Goal: Check status: Check status

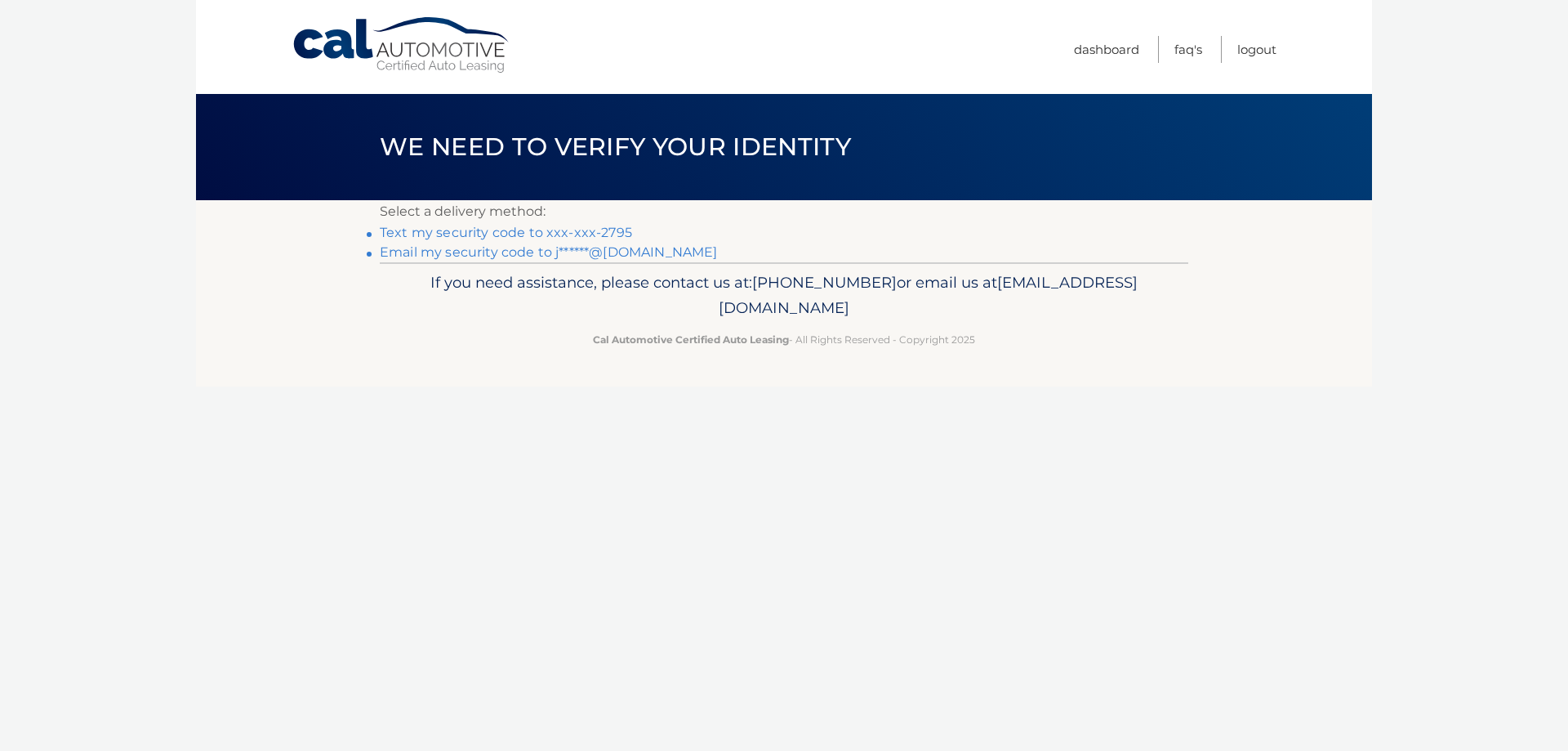
click at [494, 231] on link "Text my security code to xxx-xxx-2795" at bounding box center [506, 233] width 253 height 16
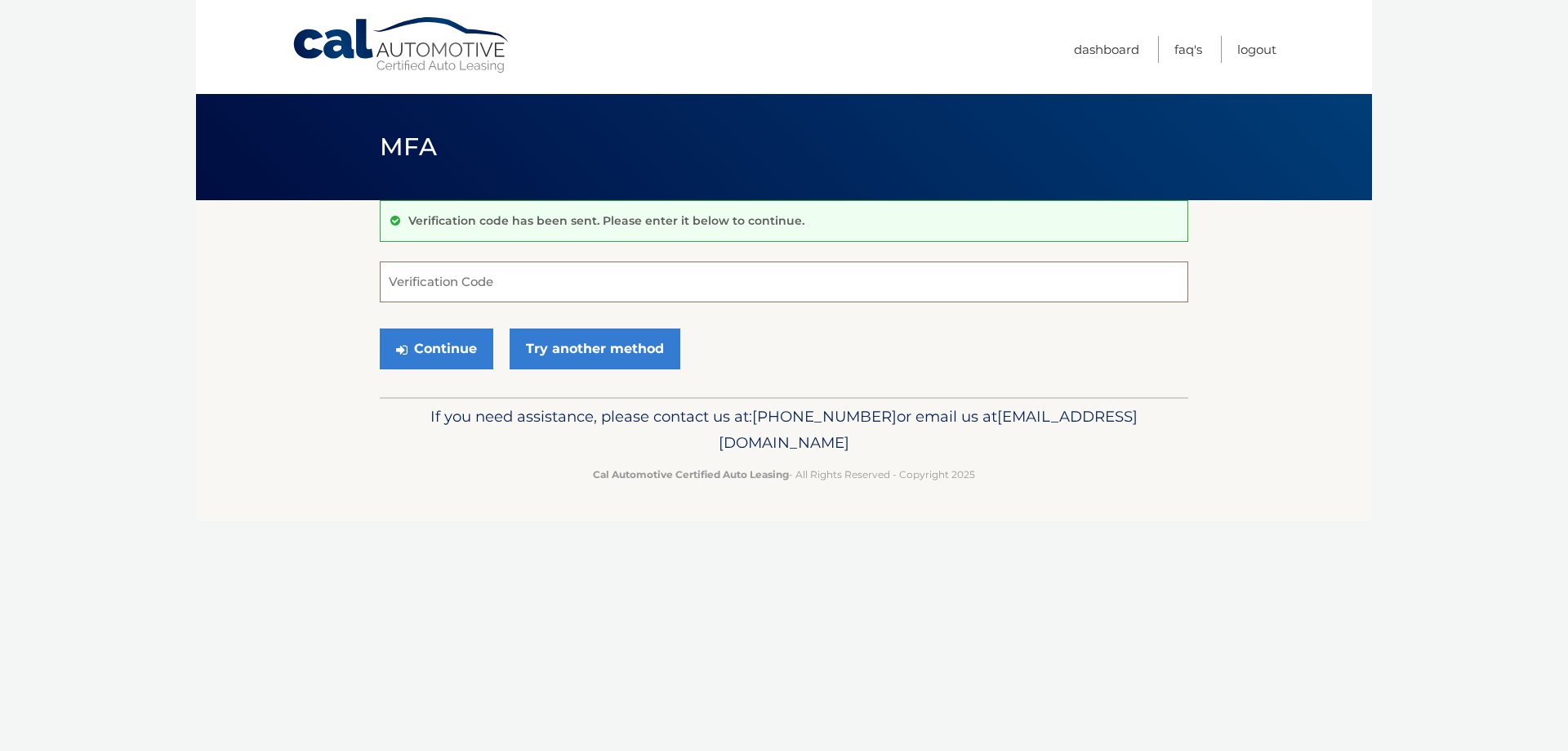
drag, startPoint x: 485, startPoint y: 287, endPoint x: 559, endPoint y: 188, distance: 123.6
click at [555, 190] on main "MFA Verification code has been sent. Please enter it below to continue. Verific…" at bounding box center [784, 198] width 1175 height 397
type input "000552"
click at [470, 345] on button "Continue" at bounding box center [436, 349] width 113 height 41
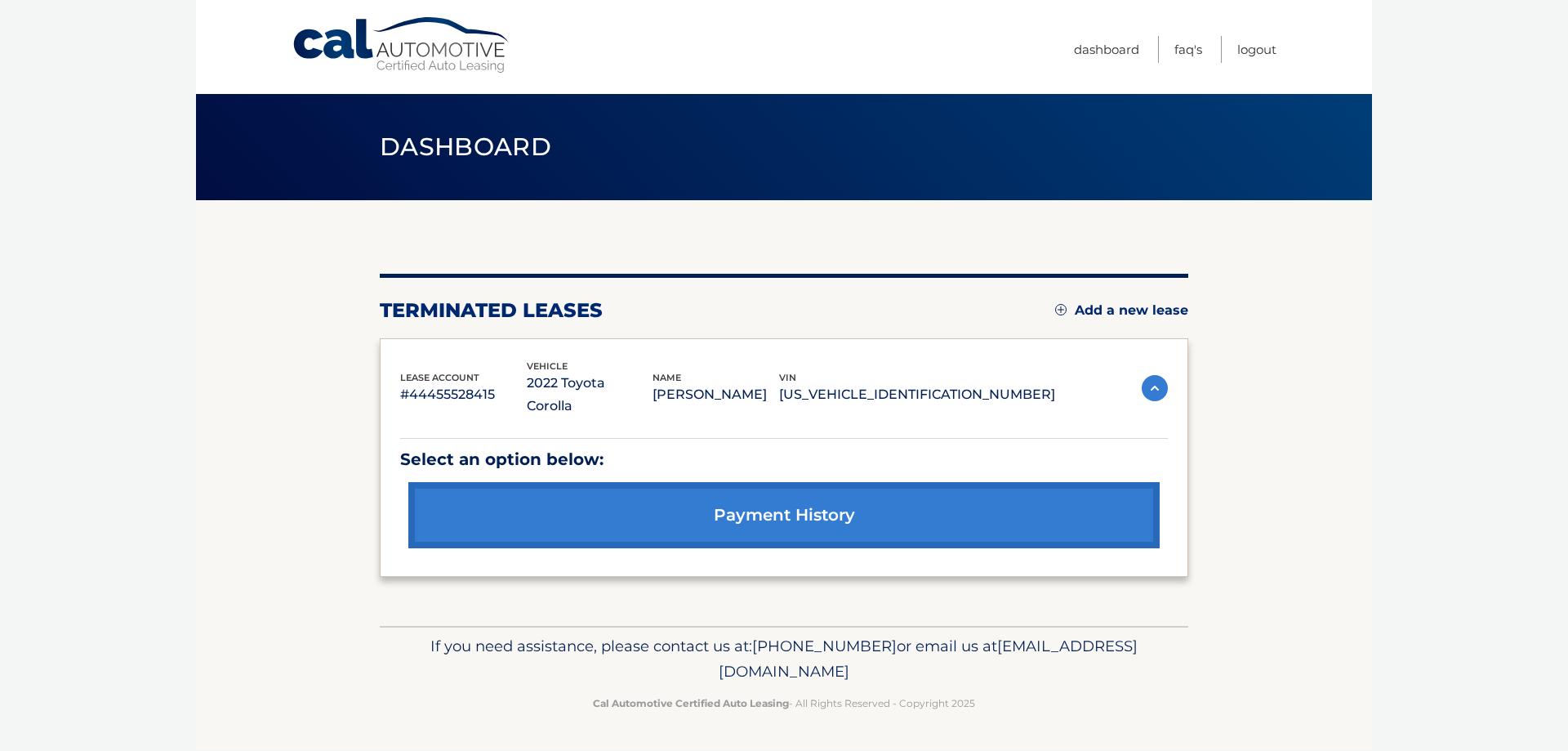
click at [755, 486] on link "payment history" at bounding box center [784, 515] width 752 height 66
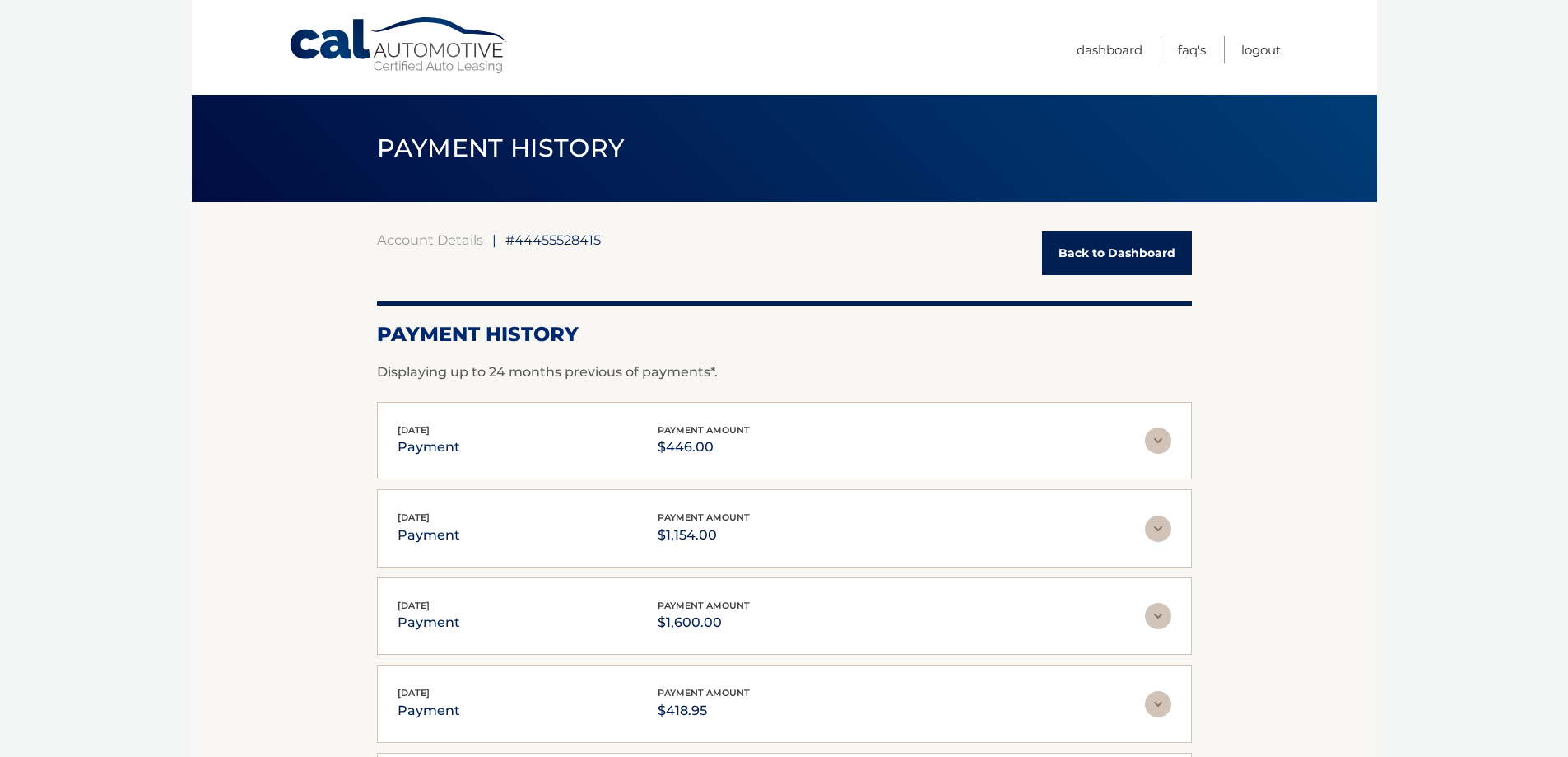
click at [1141, 249] on link "Back to Dashboard" at bounding box center [1117, 253] width 150 height 44
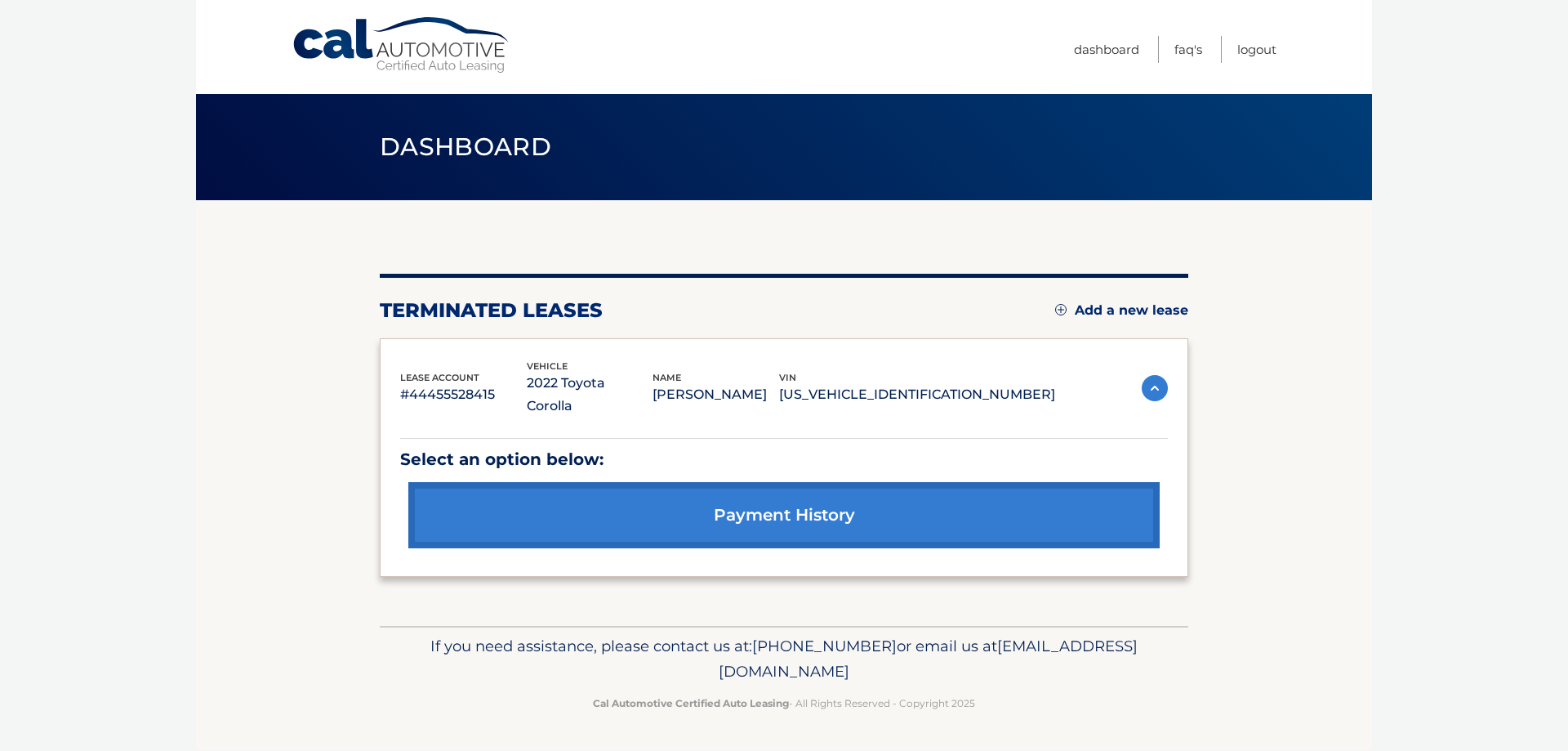
click at [1149, 376] on img at bounding box center [1155, 388] width 26 height 26
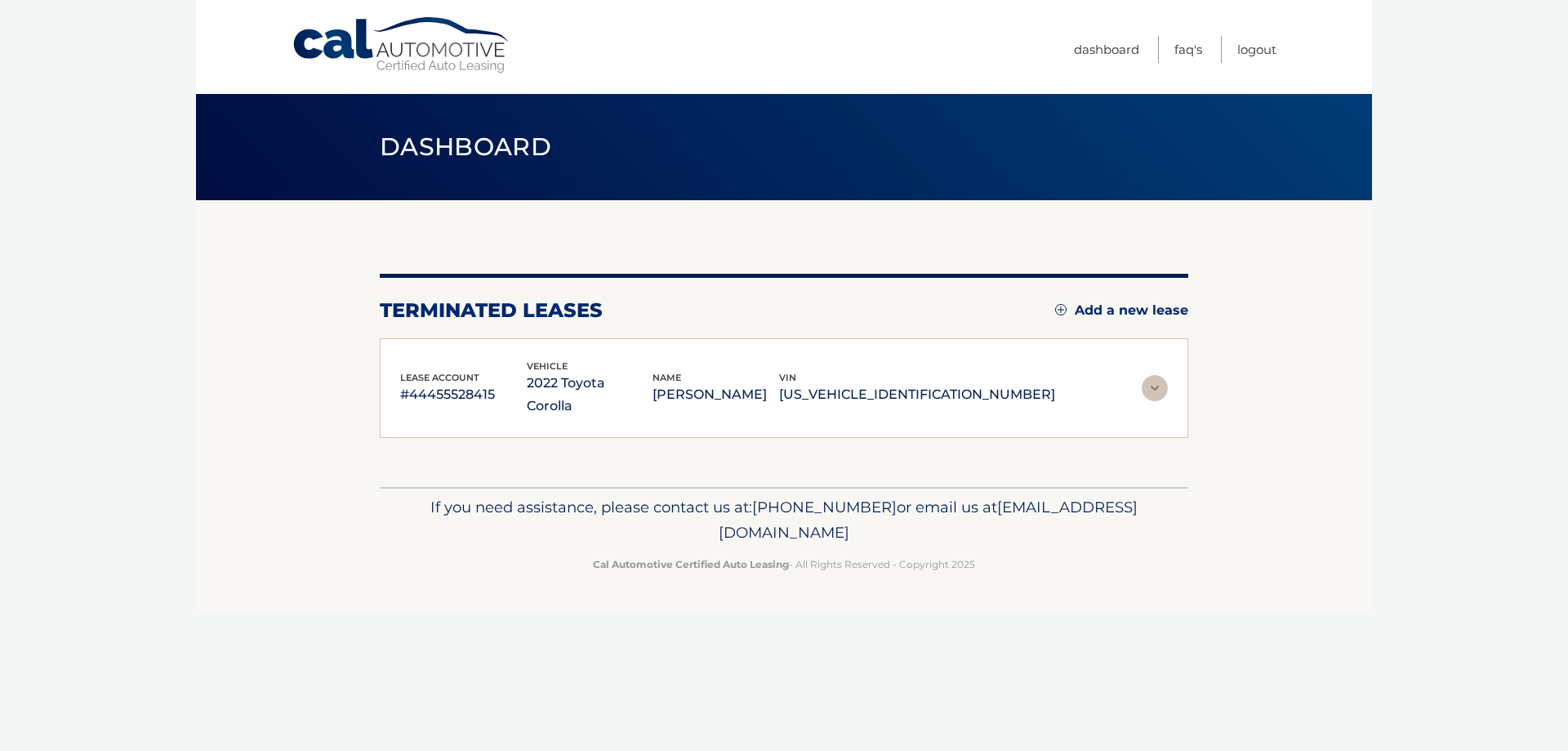
click at [1149, 375] on img at bounding box center [1155, 388] width 26 height 26
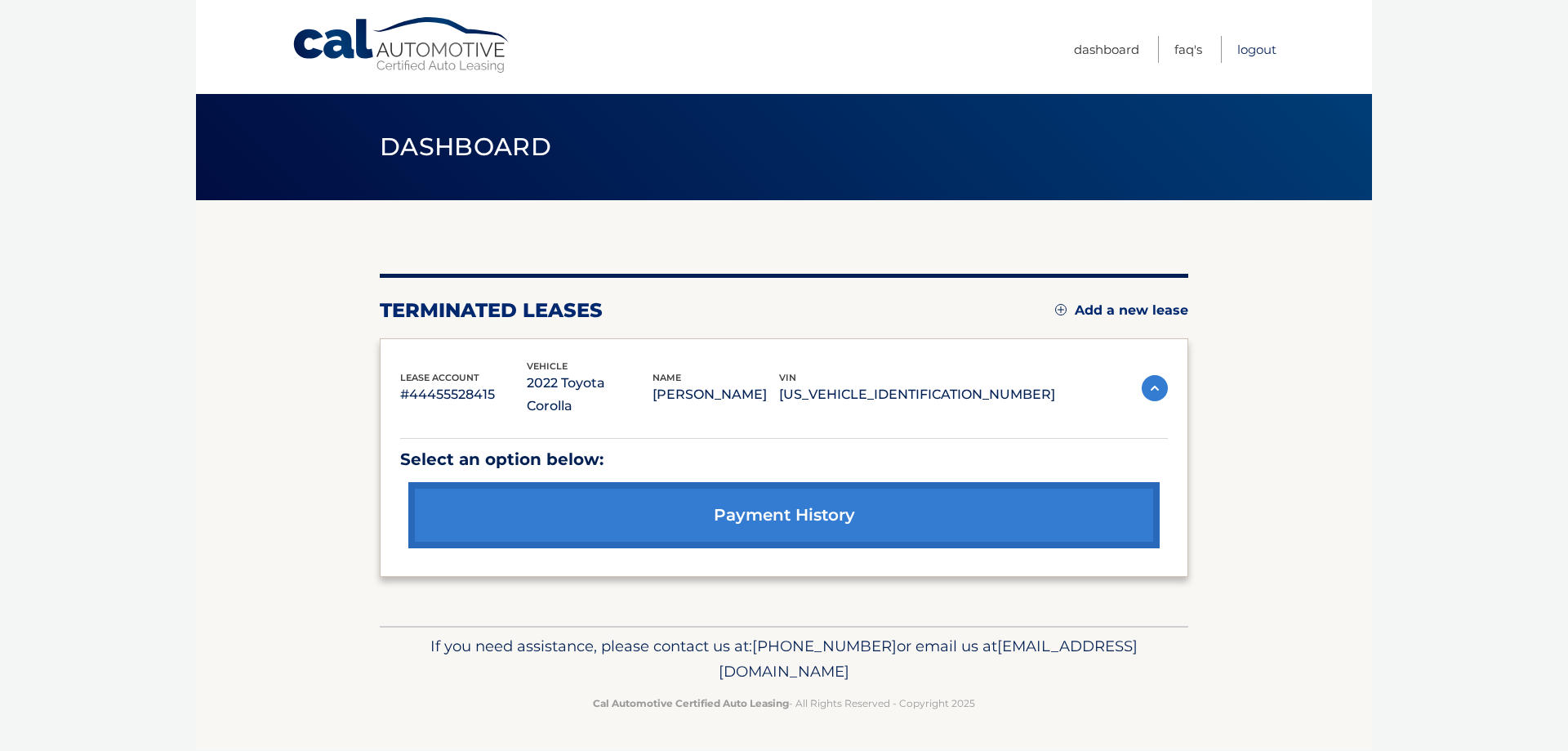
click at [1258, 51] on link "Logout" at bounding box center [1256, 49] width 39 height 27
